Goal: Task Accomplishment & Management: Use online tool/utility

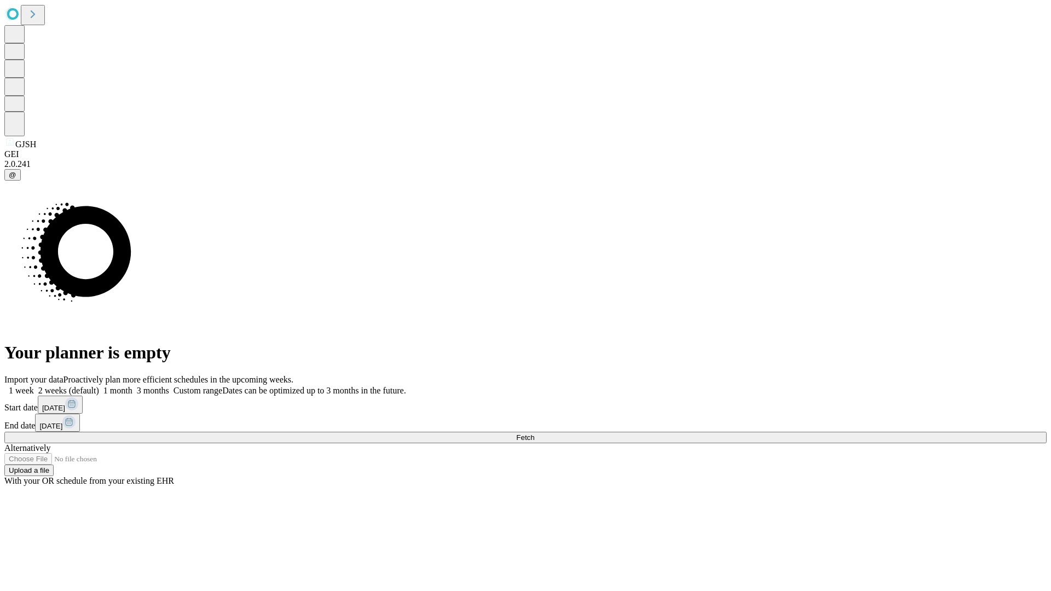
click at [534, 433] on span "Fetch" at bounding box center [525, 437] width 18 height 8
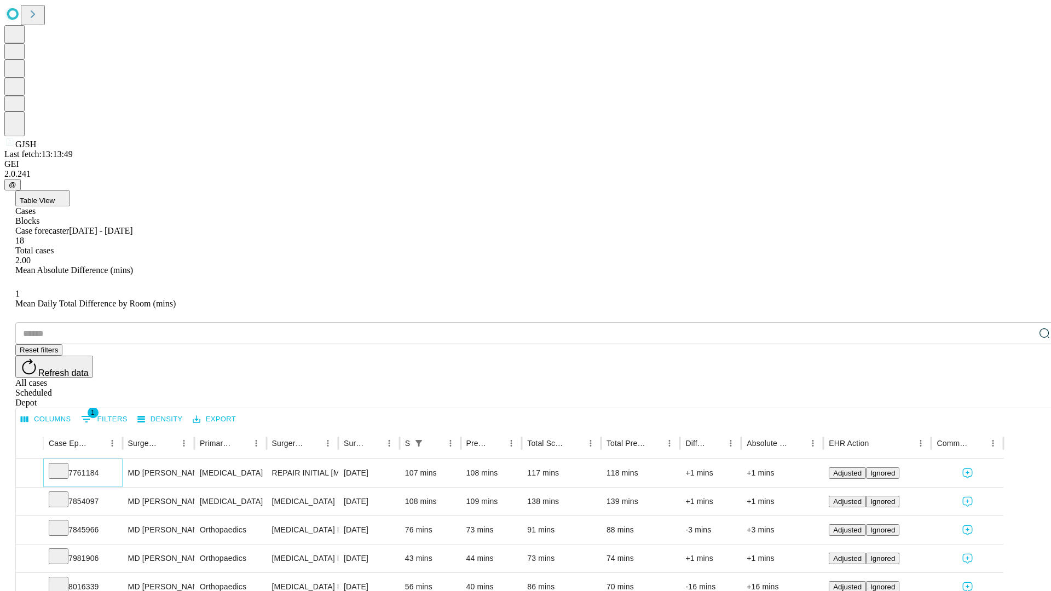
click at [64, 465] on icon at bounding box center [58, 470] width 11 height 11
